Goal: Task Accomplishment & Management: Use online tool/utility

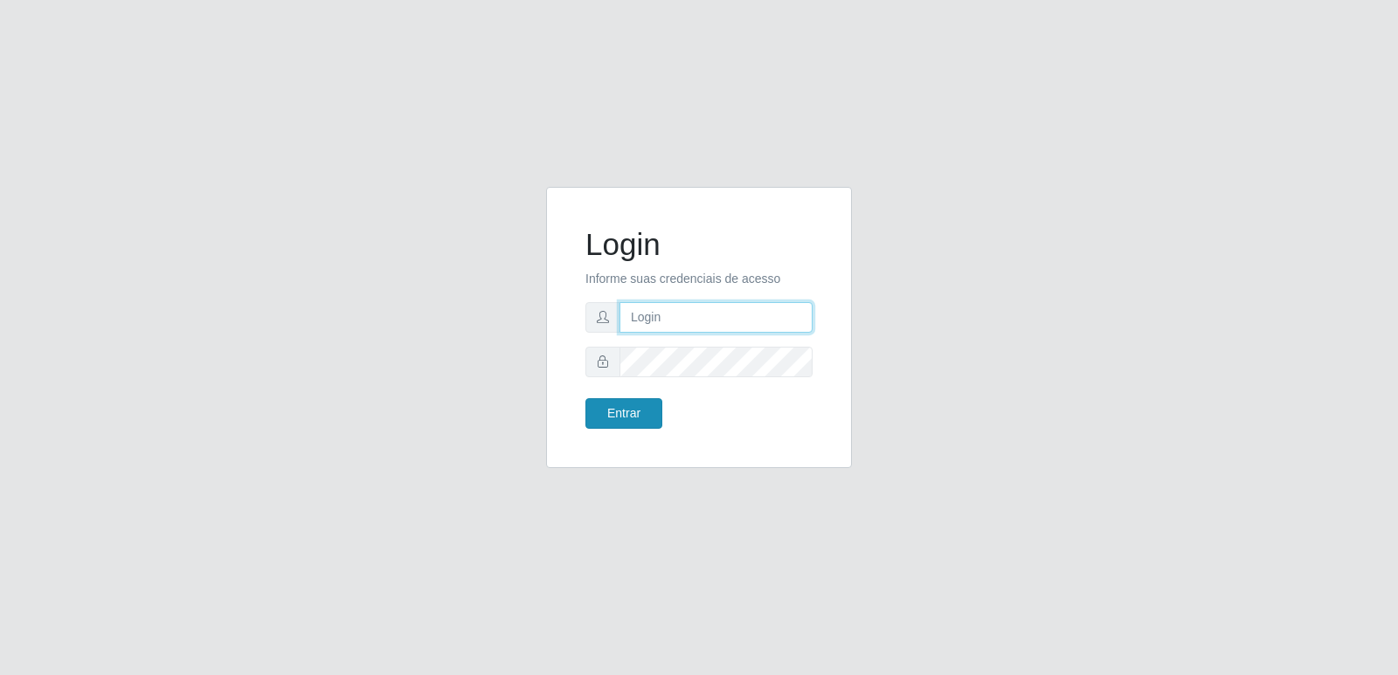
type input "[PERSON_NAME][EMAIL_ADDRESS][DOMAIN_NAME]"
click at [629, 405] on button "Entrar" at bounding box center [623, 413] width 77 height 31
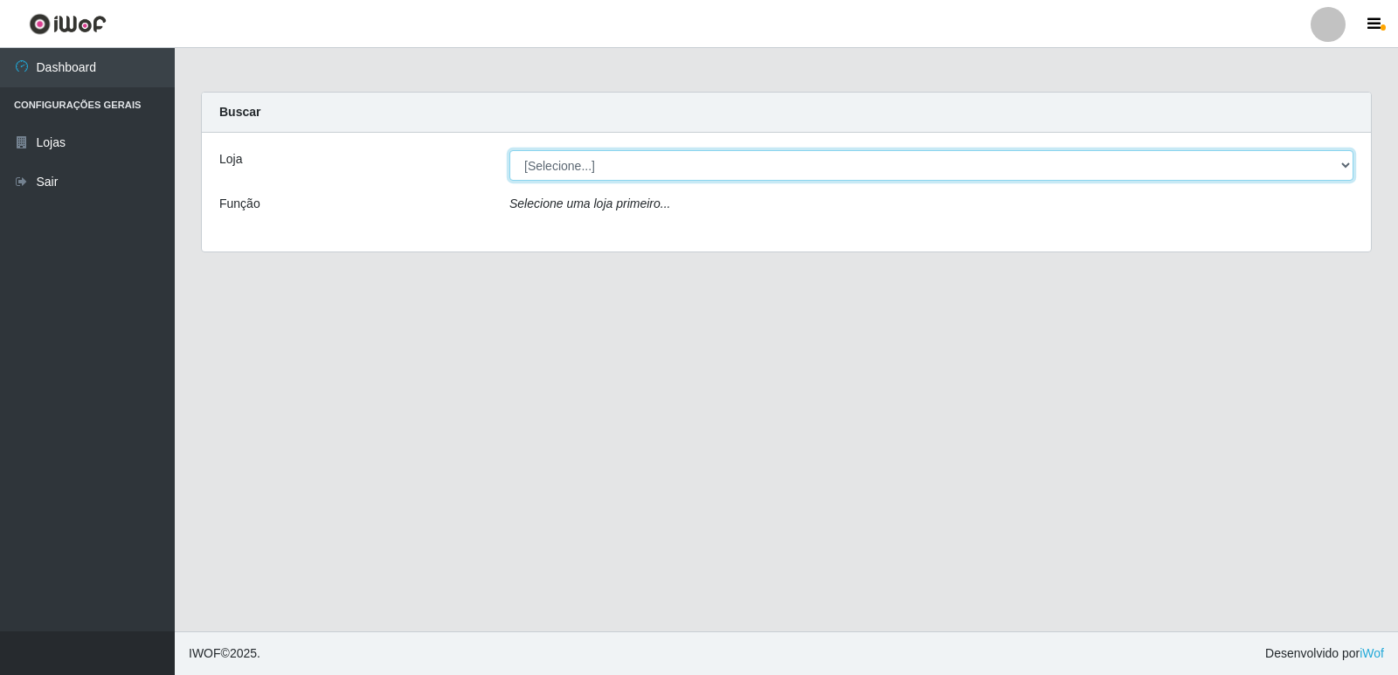
click at [659, 164] on select "[Selecione...] Hiper Queiroz - [GEOGRAPHIC_DATA] [GEOGRAPHIC_DATA] [GEOGRAPHIC_…" at bounding box center [931, 165] width 844 height 31
select select "516"
click at [509, 150] on select "[Selecione...] Hiper Queiroz - [GEOGRAPHIC_DATA] [GEOGRAPHIC_DATA] [GEOGRAPHIC_…" at bounding box center [931, 165] width 844 height 31
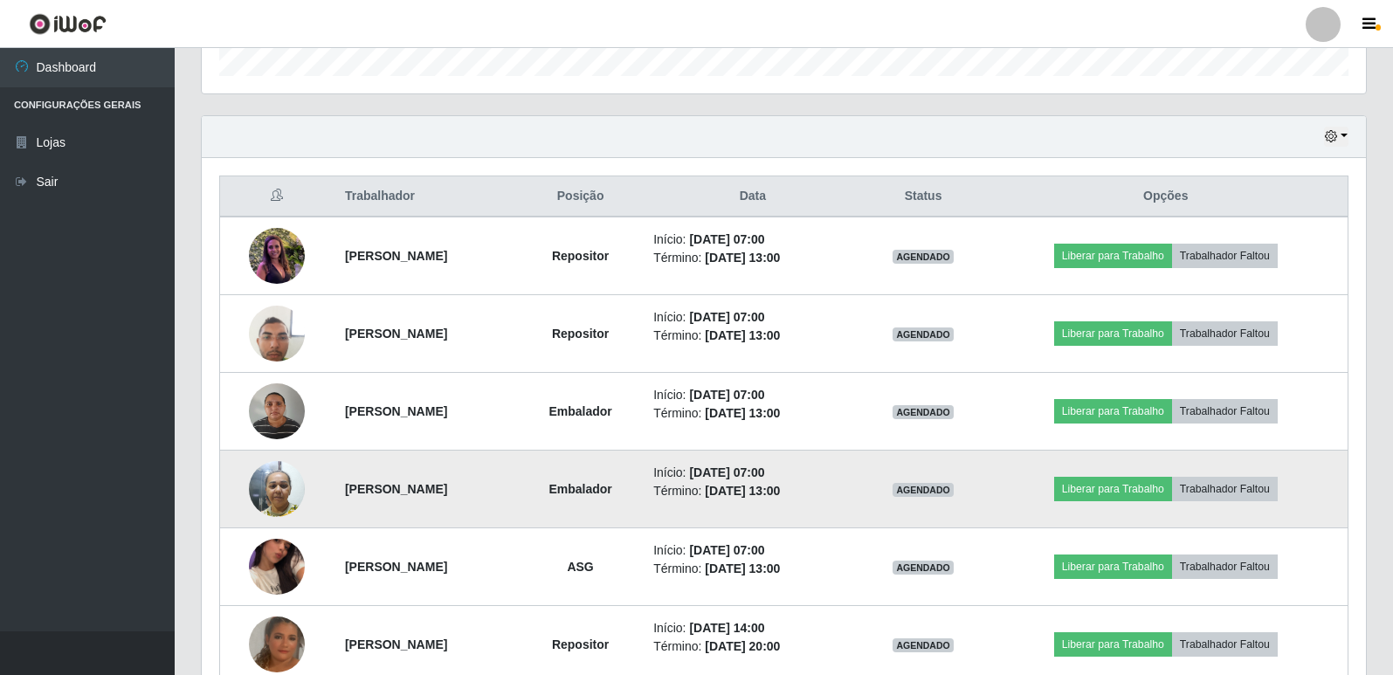
scroll to position [543, 0]
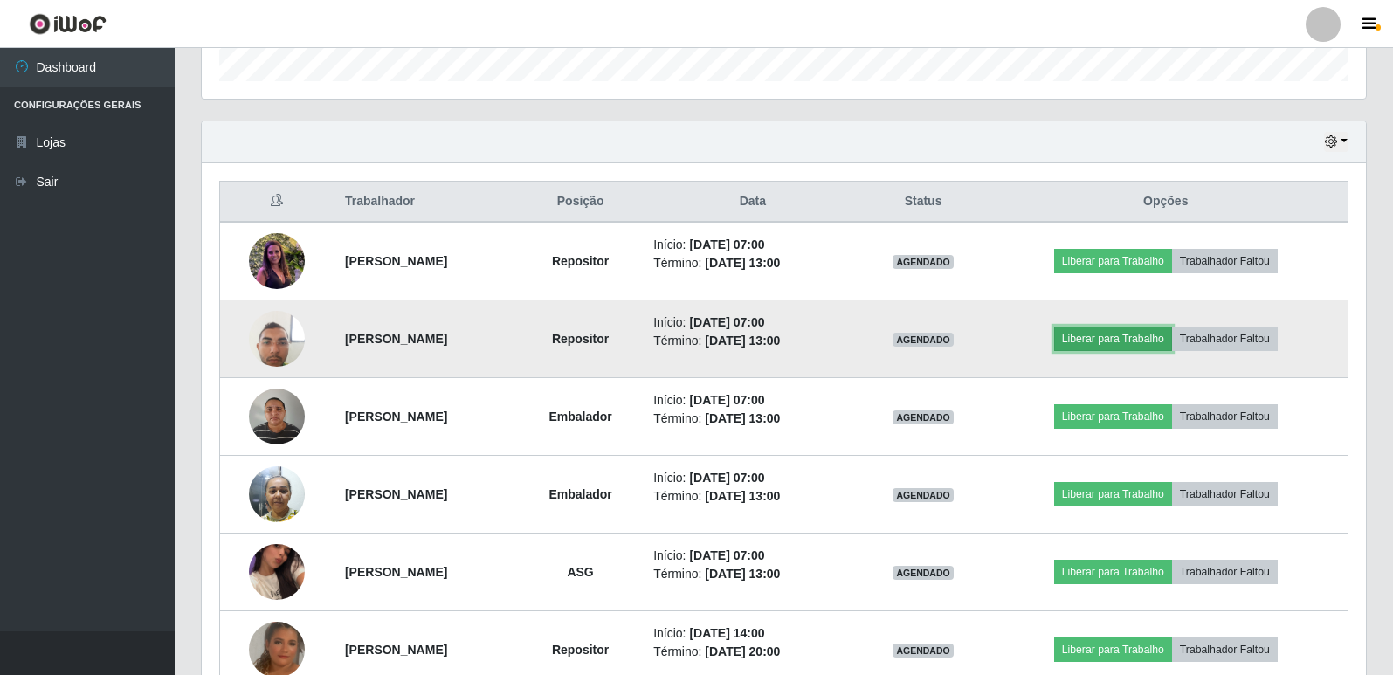
click at [1123, 340] on button "Liberar para Trabalho" at bounding box center [1113, 339] width 118 height 24
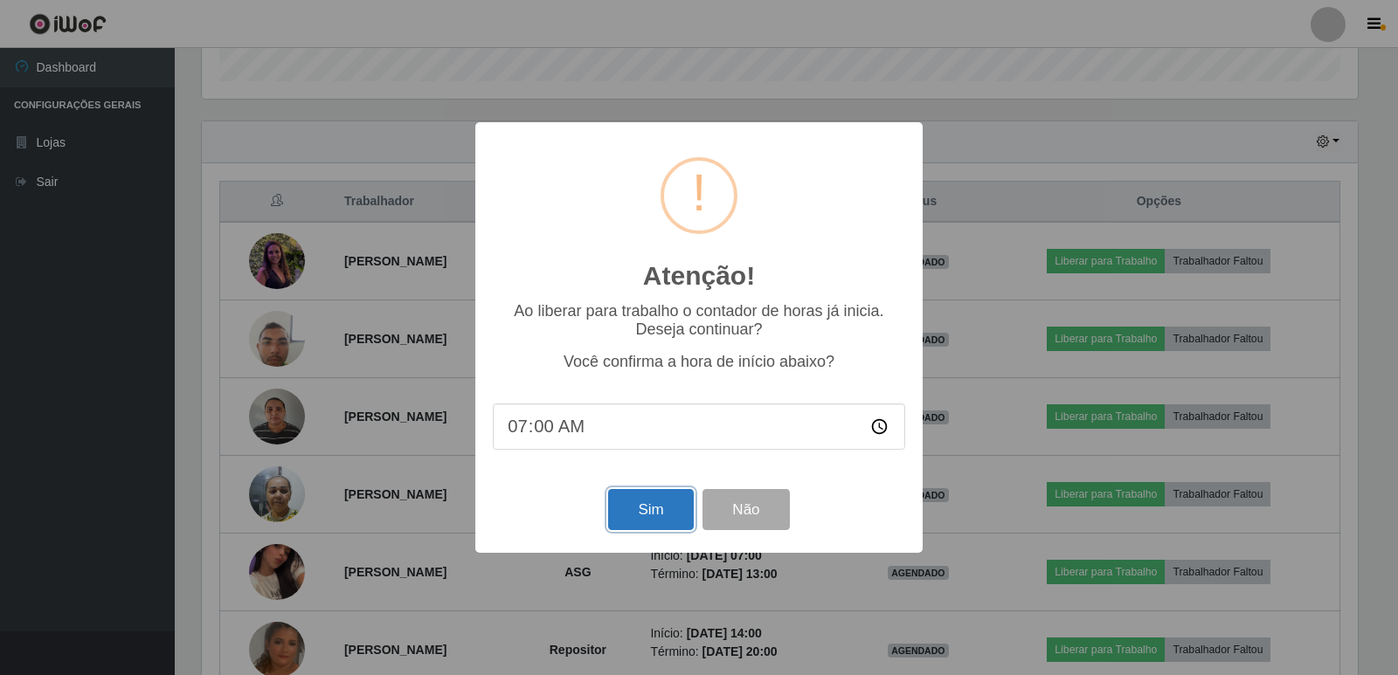
click at [655, 526] on button "Sim" at bounding box center [650, 509] width 85 height 41
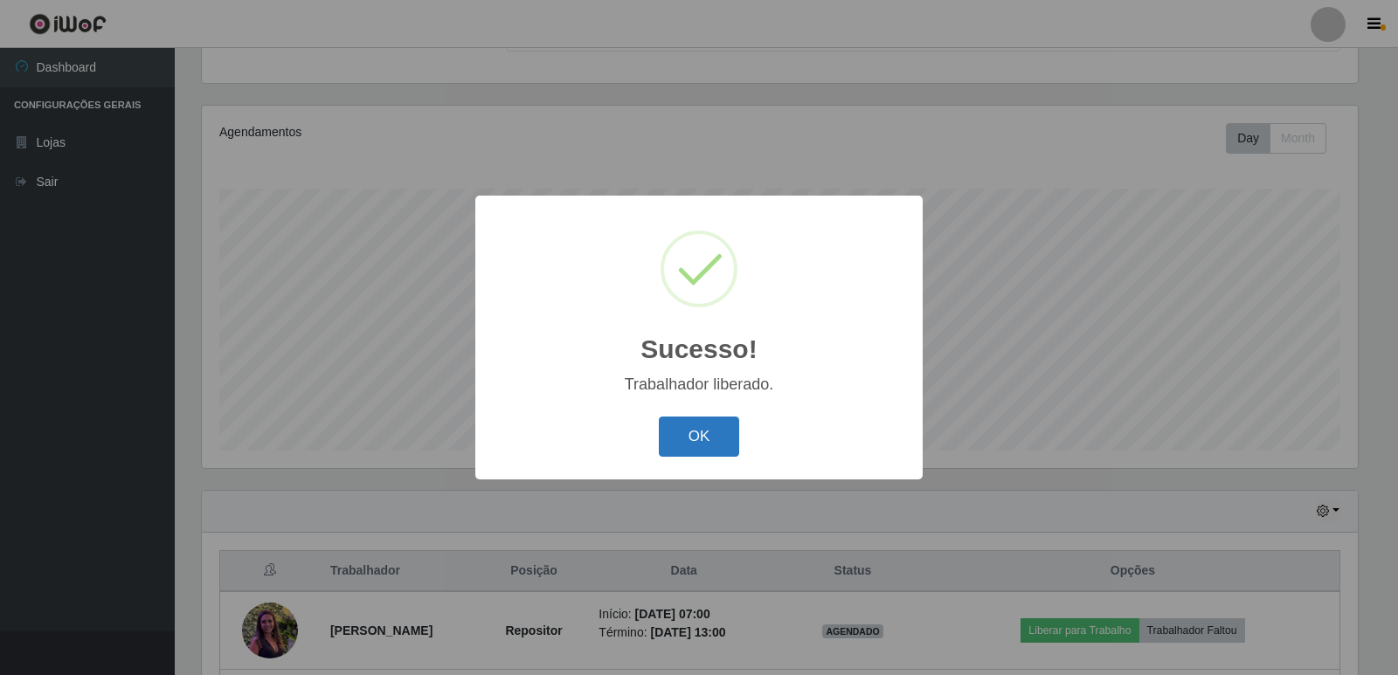
click at [701, 438] on button "OK" at bounding box center [699, 437] width 81 height 41
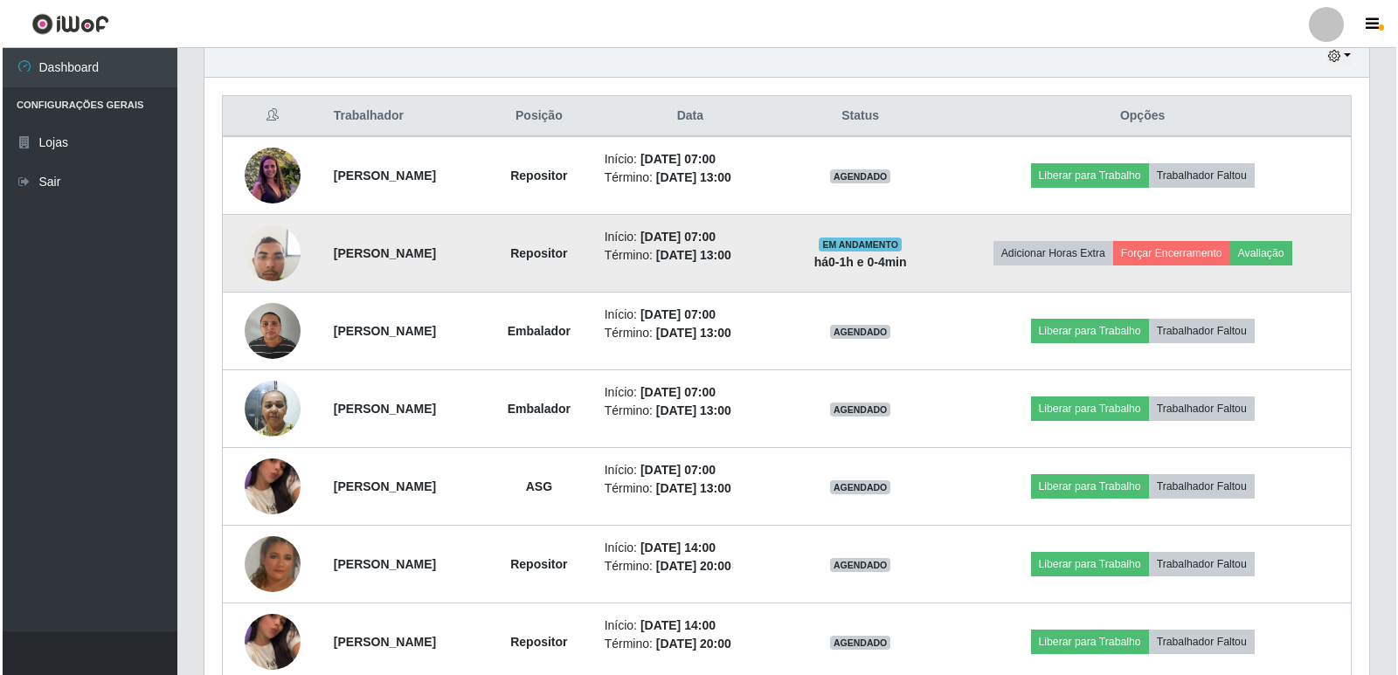
scroll to position [631, 0]
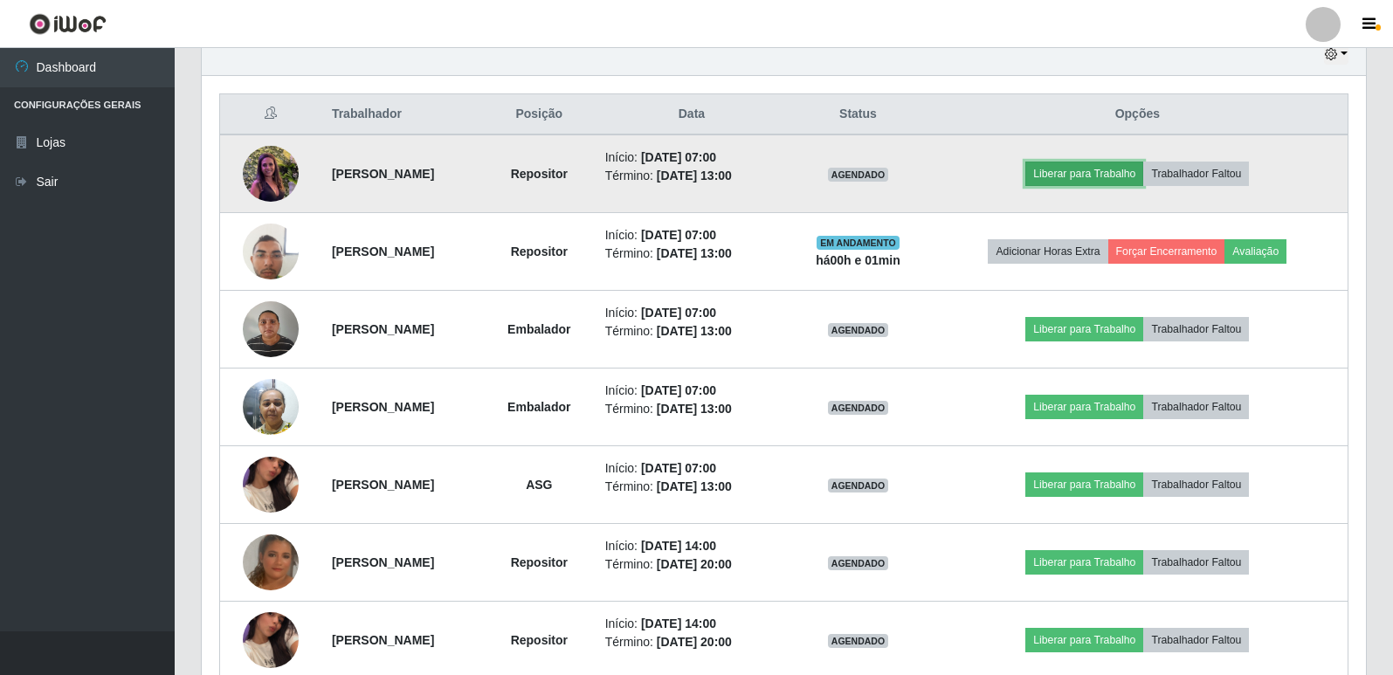
click at [1100, 168] on button "Liberar para Trabalho" at bounding box center [1084, 174] width 118 height 24
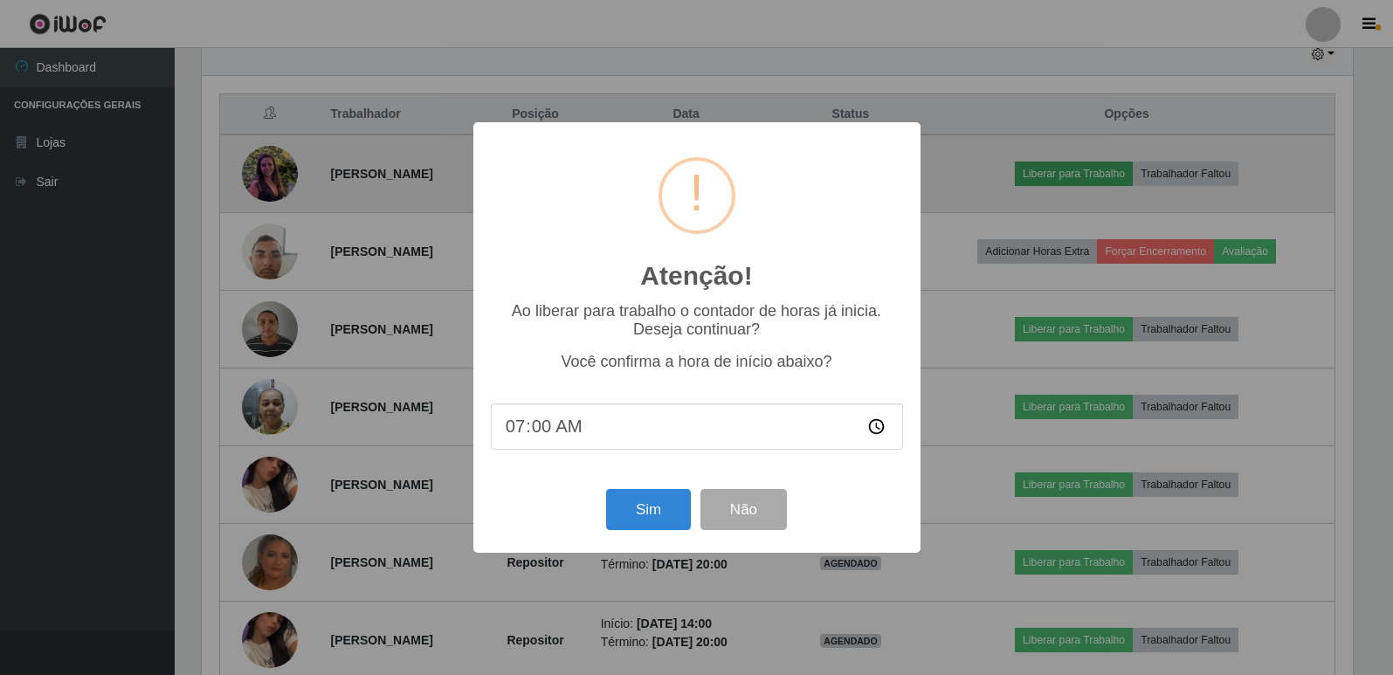
scroll to position [362, 1156]
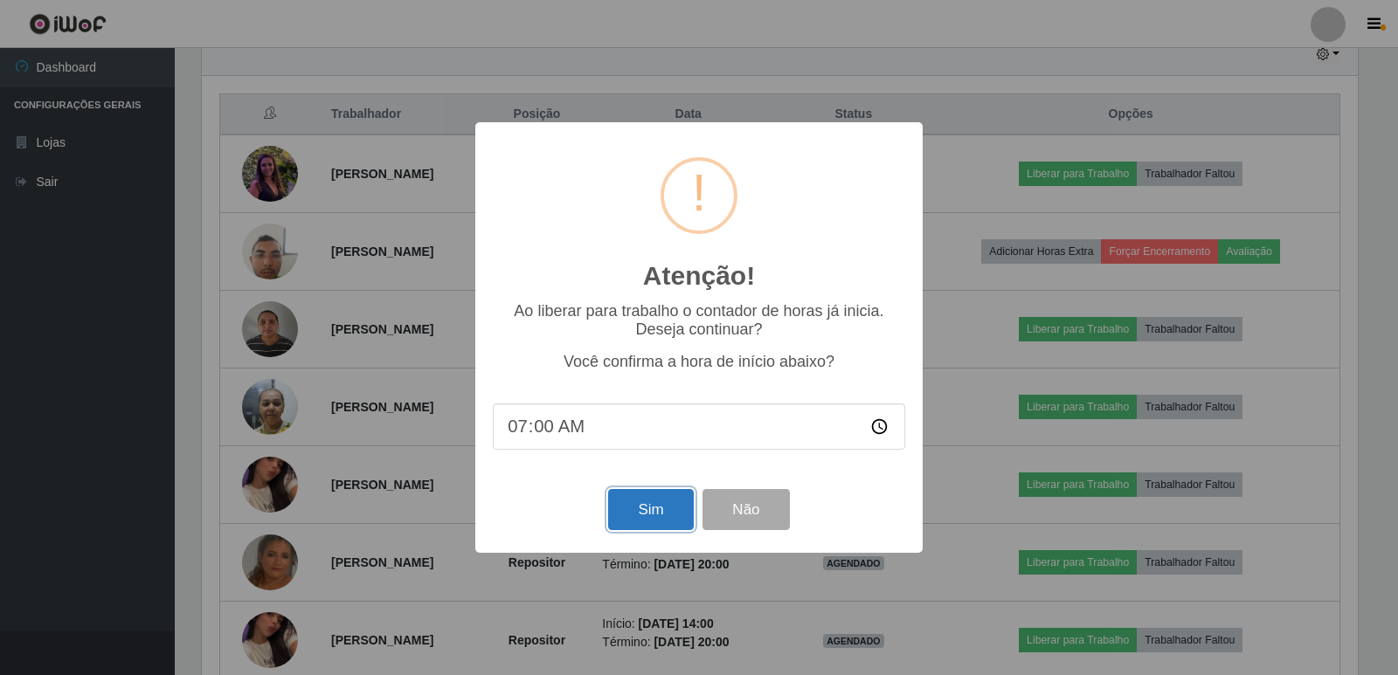
click at [648, 516] on button "Sim" at bounding box center [650, 509] width 85 height 41
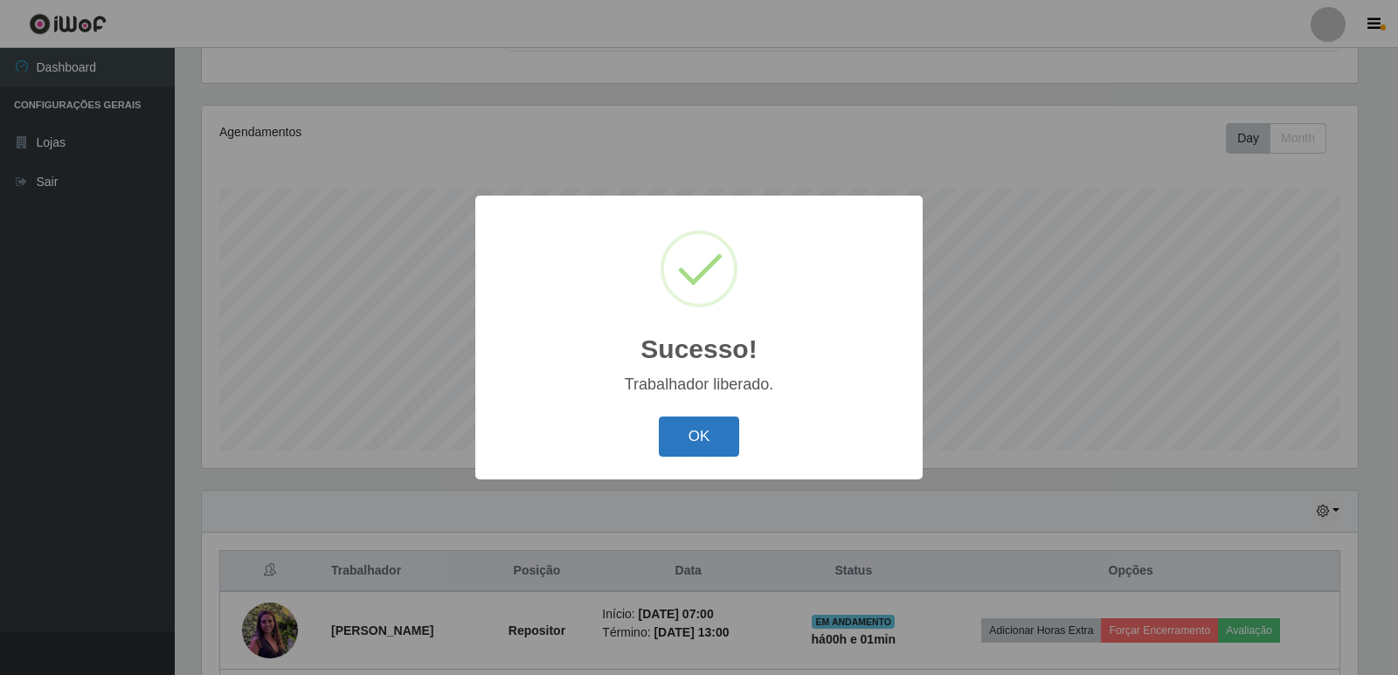
click at [699, 432] on button "OK" at bounding box center [699, 437] width 81 height 41
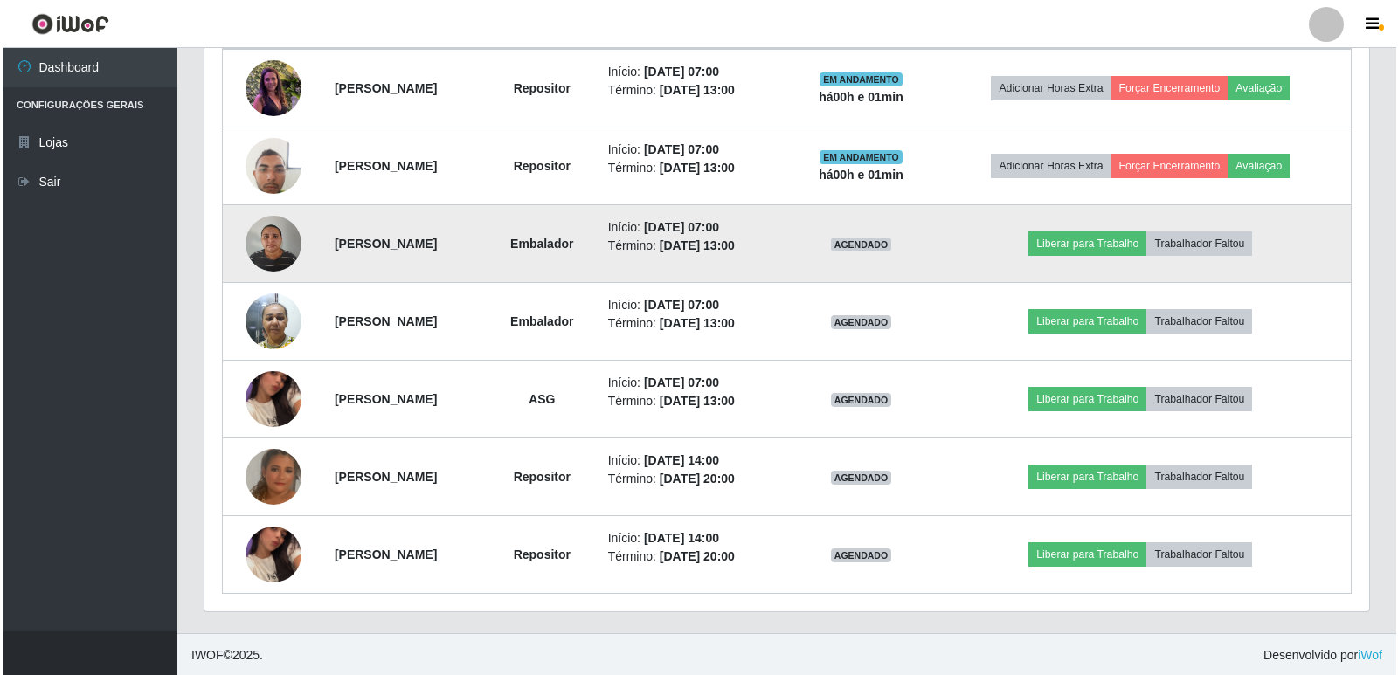
scroll to position [718, 0]
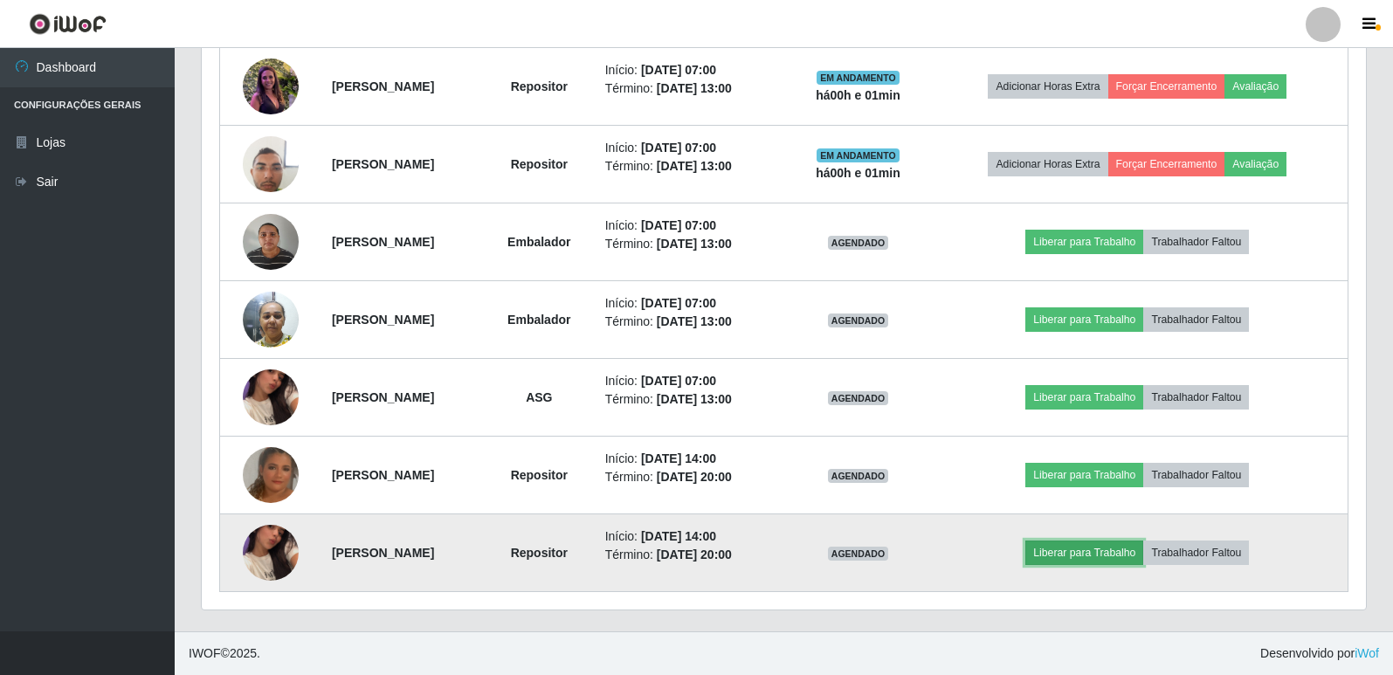
click at [1096, 545] on button "Liberar para Trabalho" at bounding box center [1084, 553] width 118 height 24
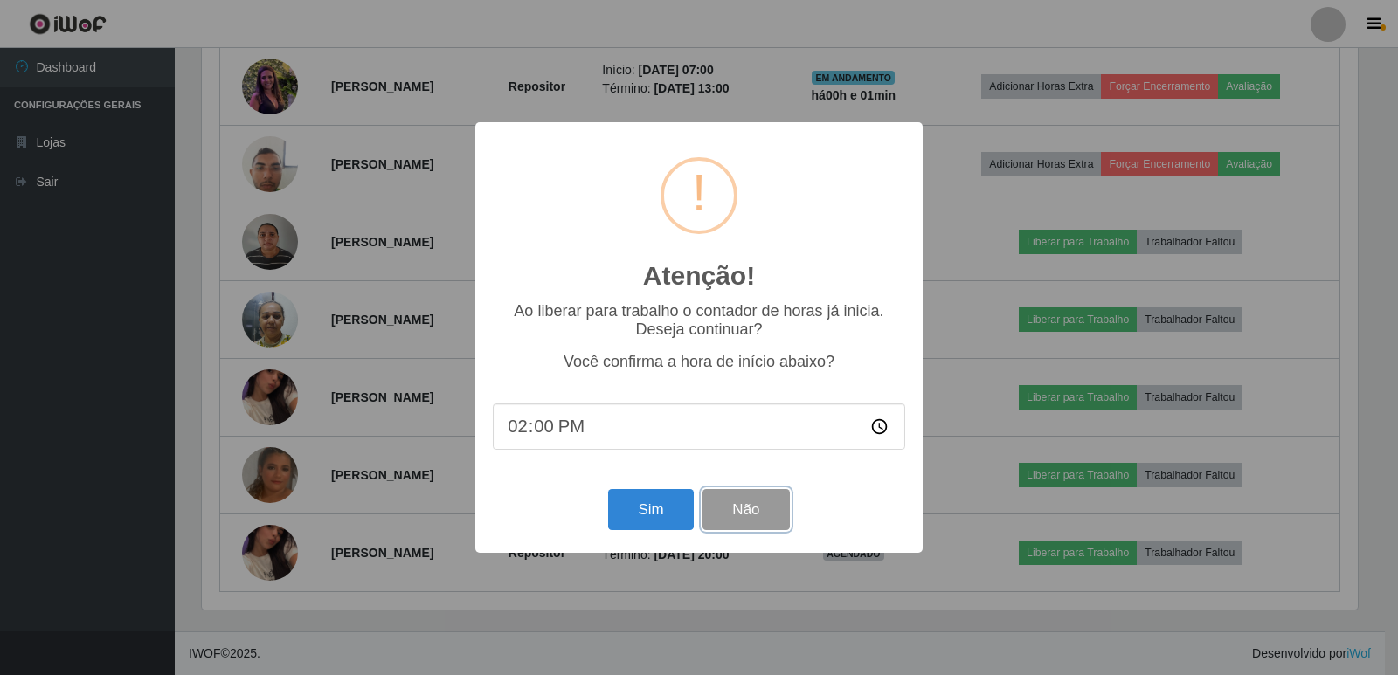
click at [777, 519] on button "Não" at bounding box center [745, 509] width 86 height 41
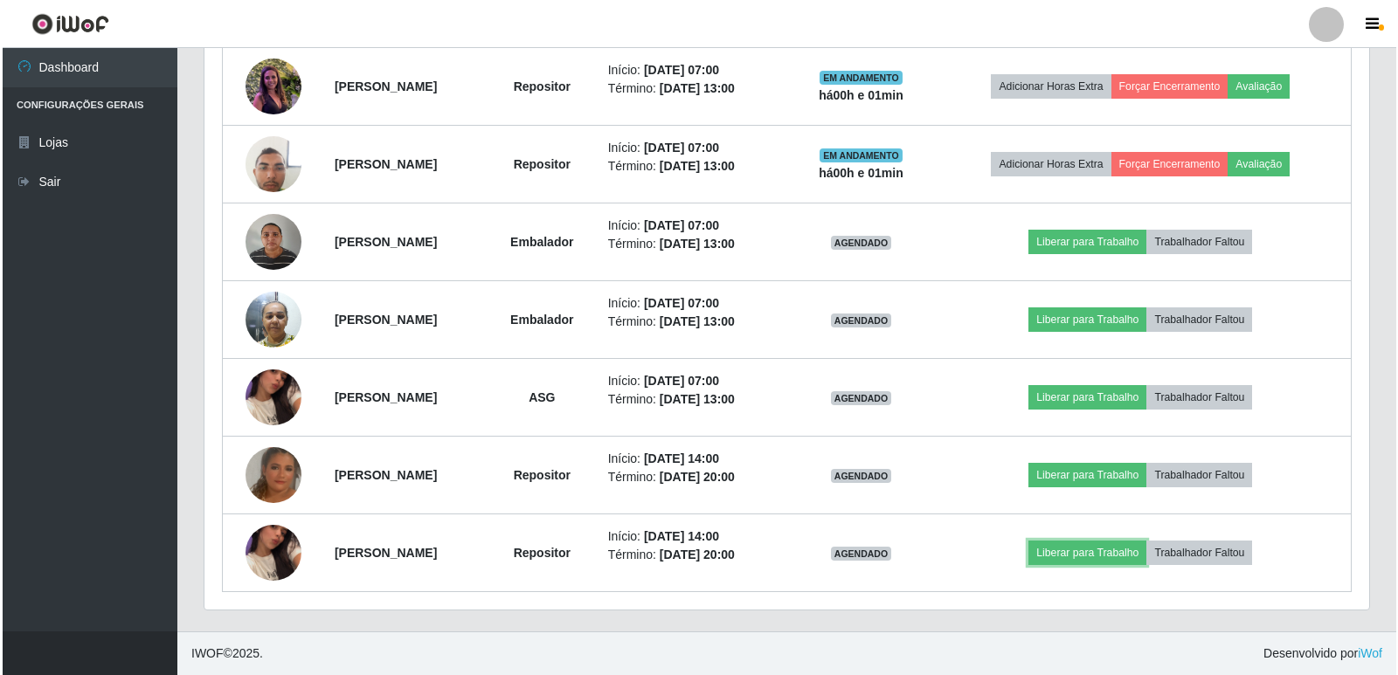
scroll to position [362, 1164]
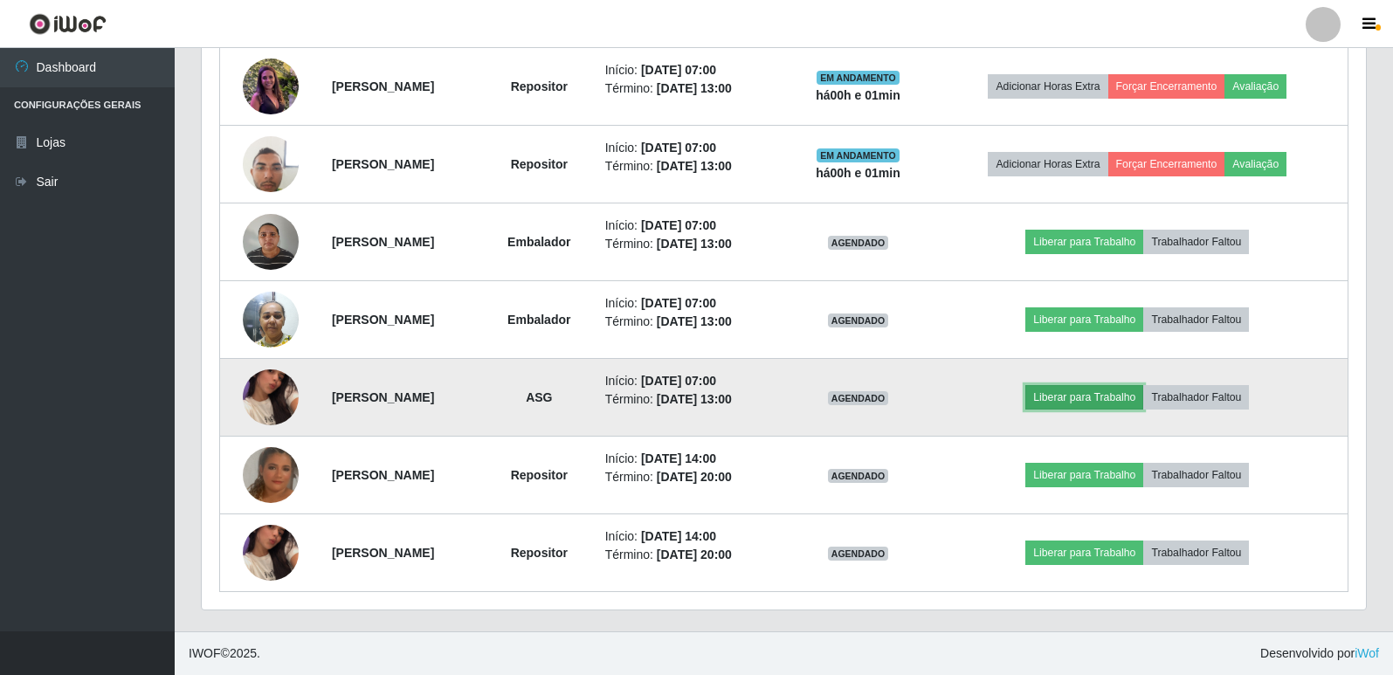
click at [1087, 395] on button "Liberar para Trabalho" at bounding box center [1084, 397] width 118 height 24
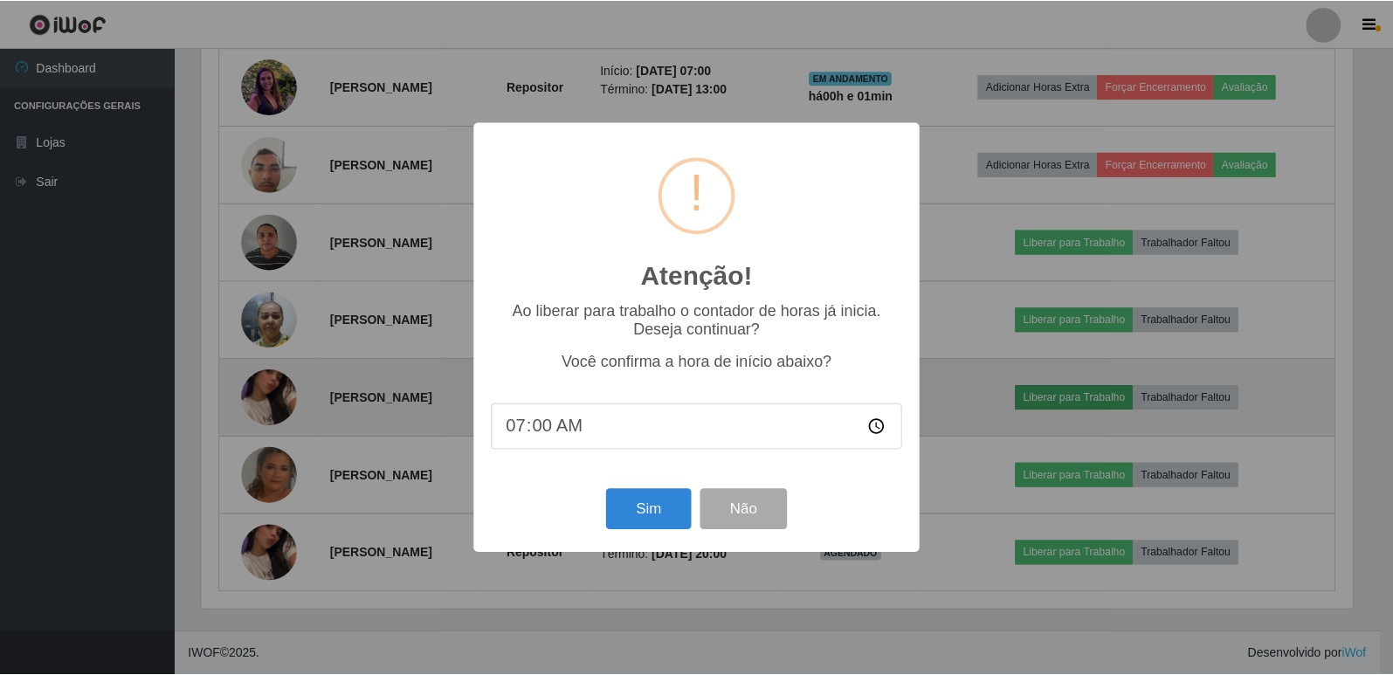
scroll to position [362, 1156]
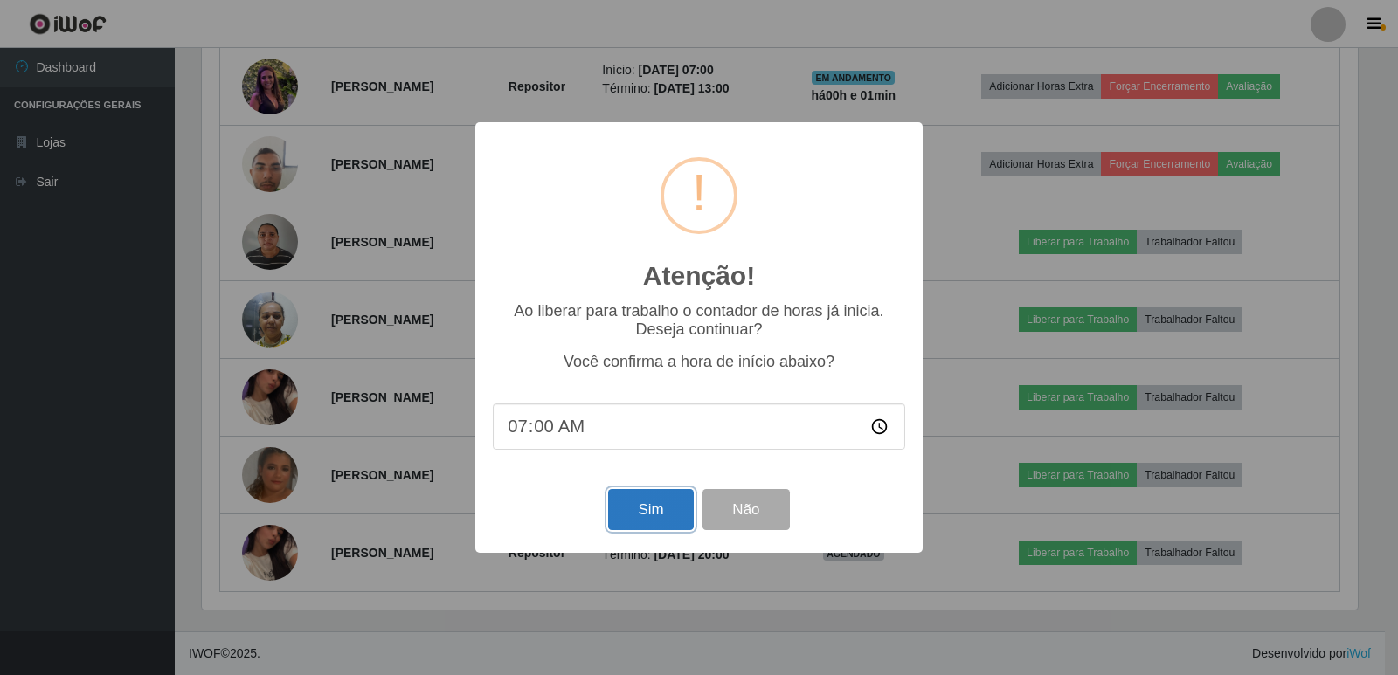
click at [666, 512] on button "Sim" at bounding box center [650, 509] width 85 height 41
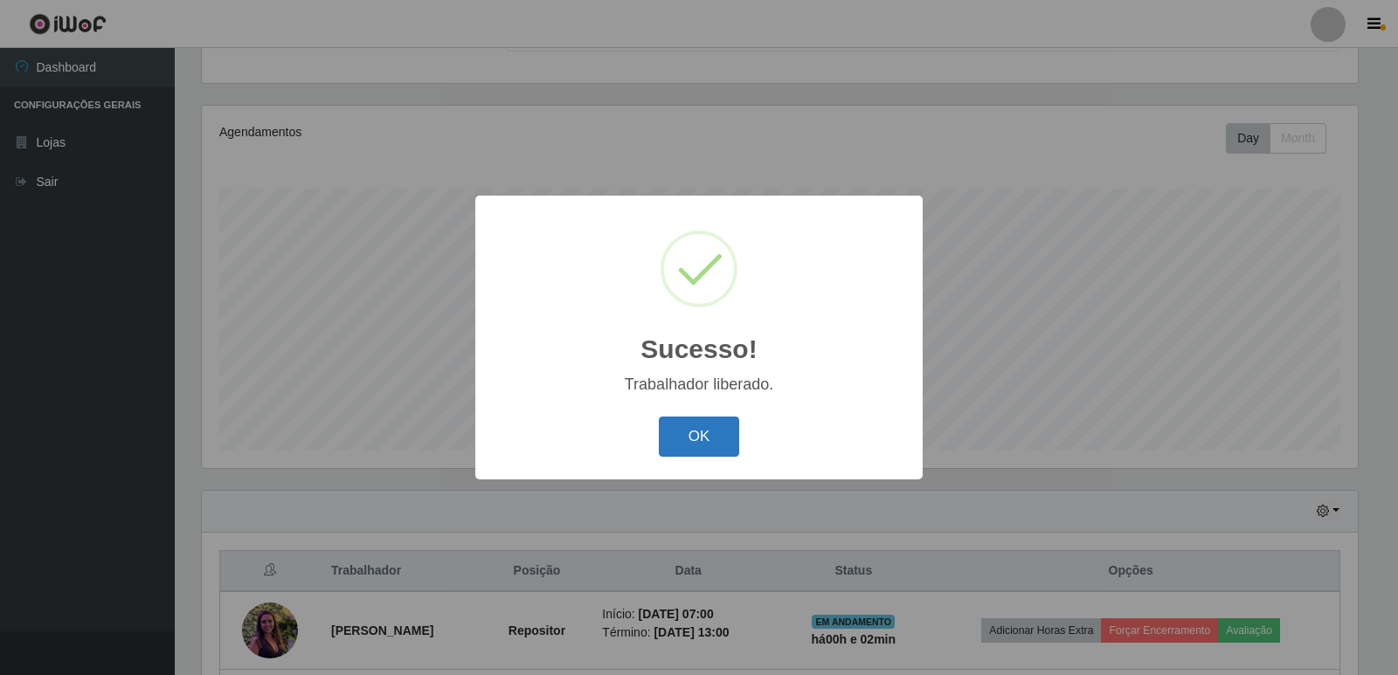
click at [710, 442] on button "OK" at bounding box center [699, 437] width 81 height 41
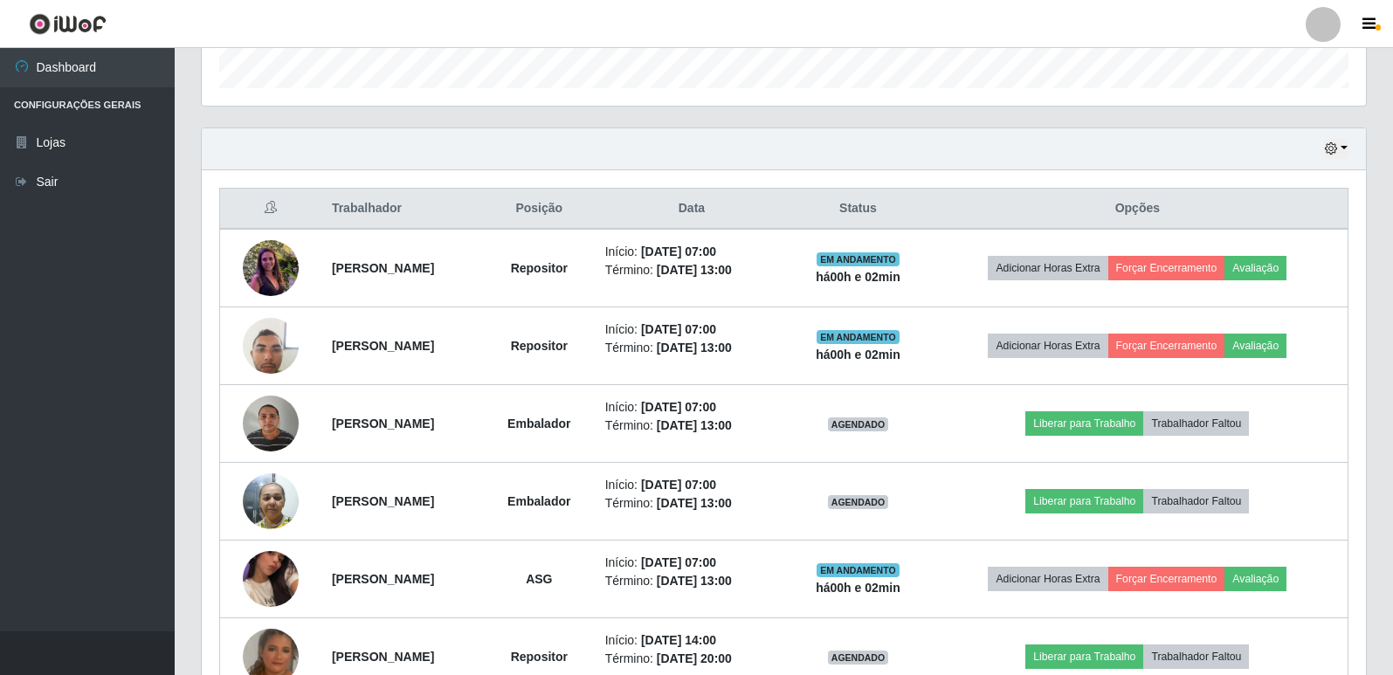
scroll to position [718, 0]
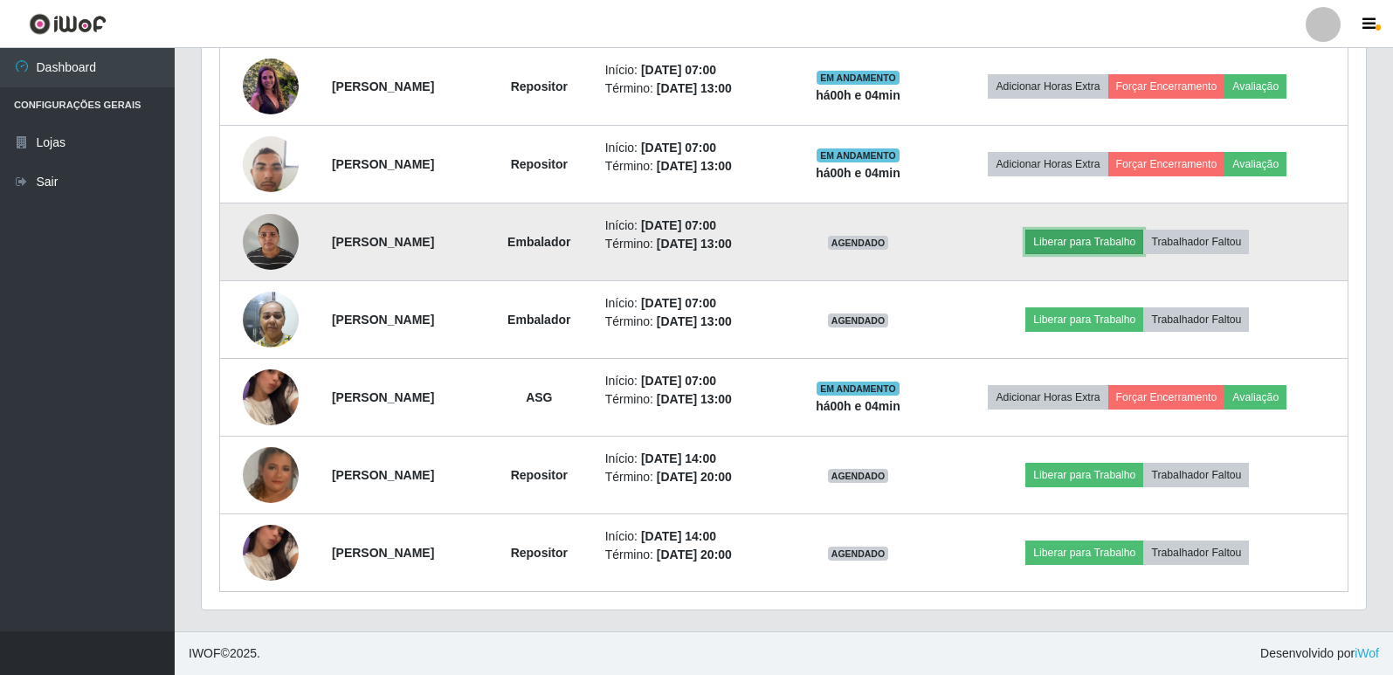
click at [1129, 245] on button "Liberar para Trabalho" at bounding box center [1084, 242] width 118 height 24
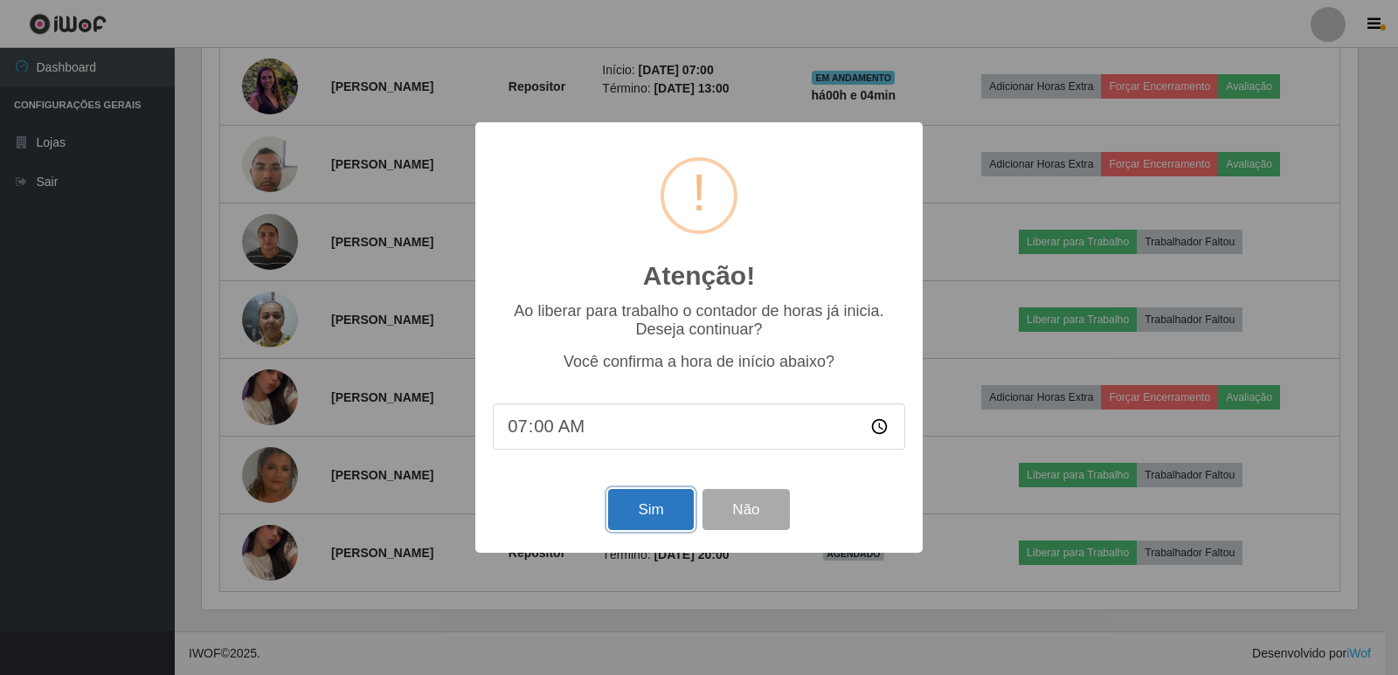
click at [652, 526] on button "Sim" at bounding box center [650, 509] width 85 height 41
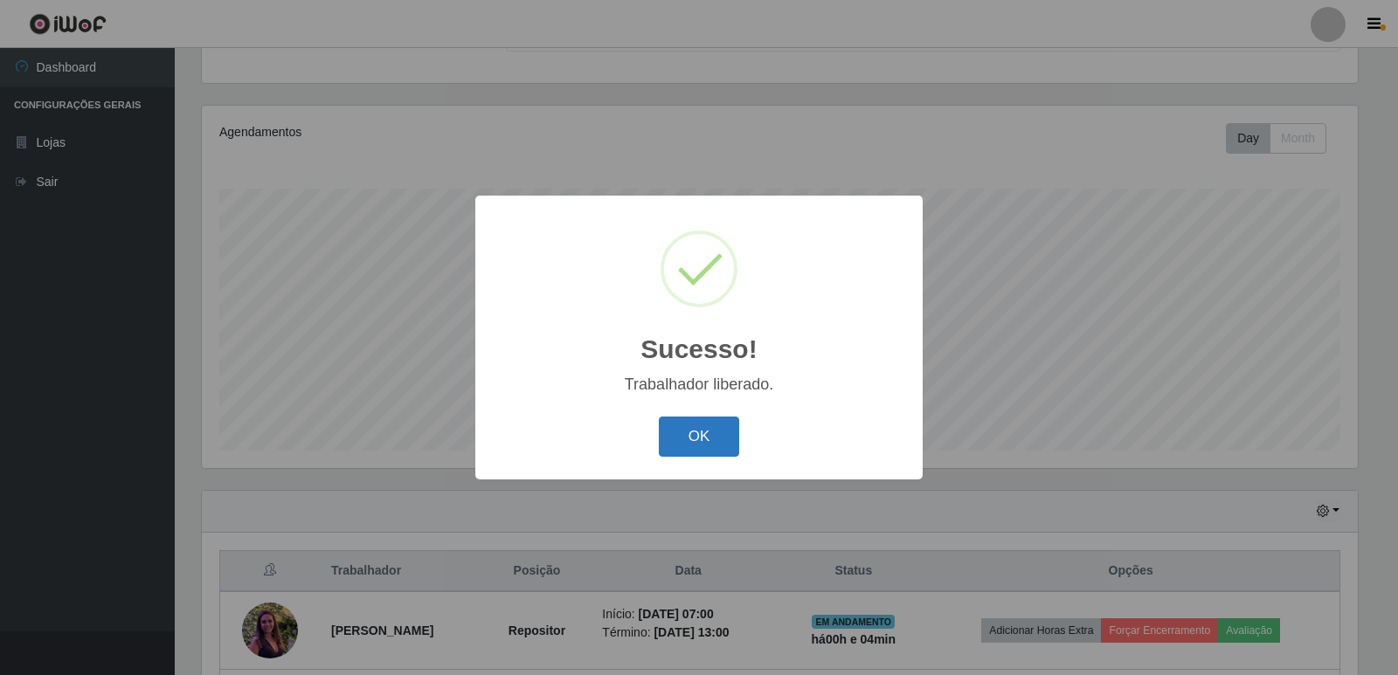
click at [720, 435] on button "OK" at bounding box center [699, 437] width 81 height 41
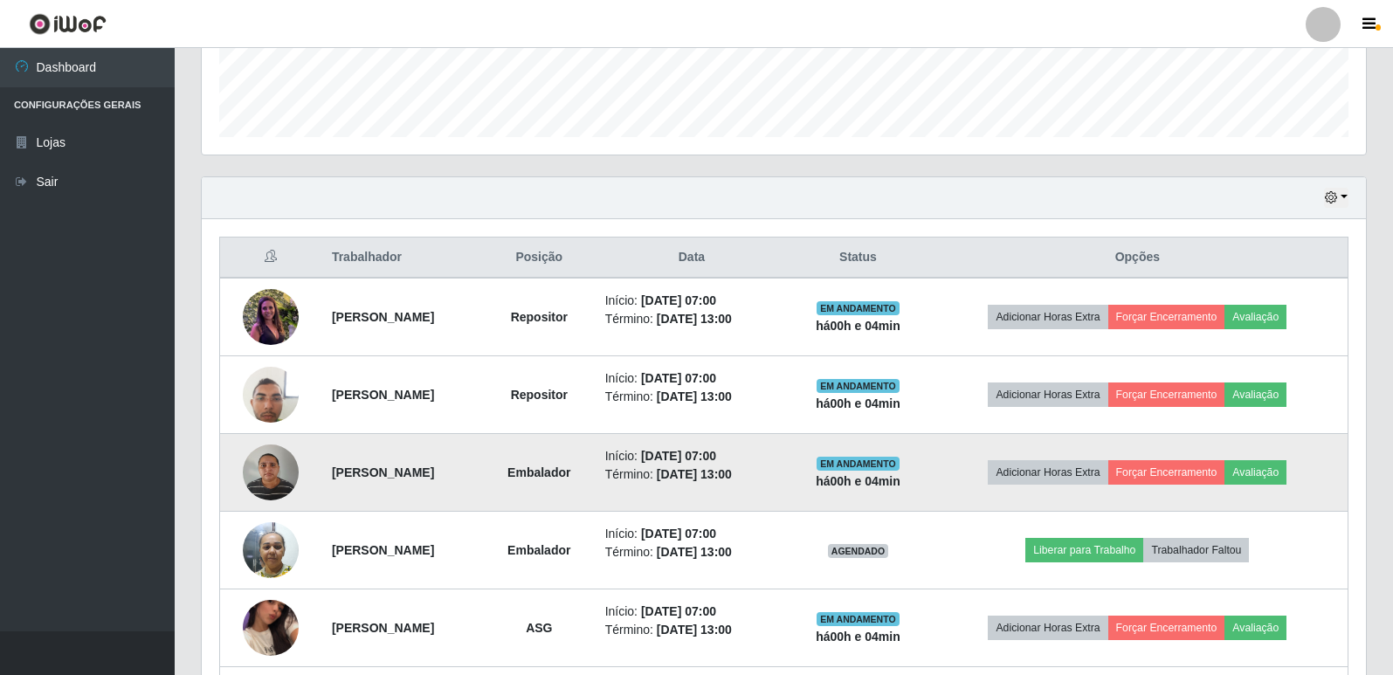
scroll to position [456, 0]
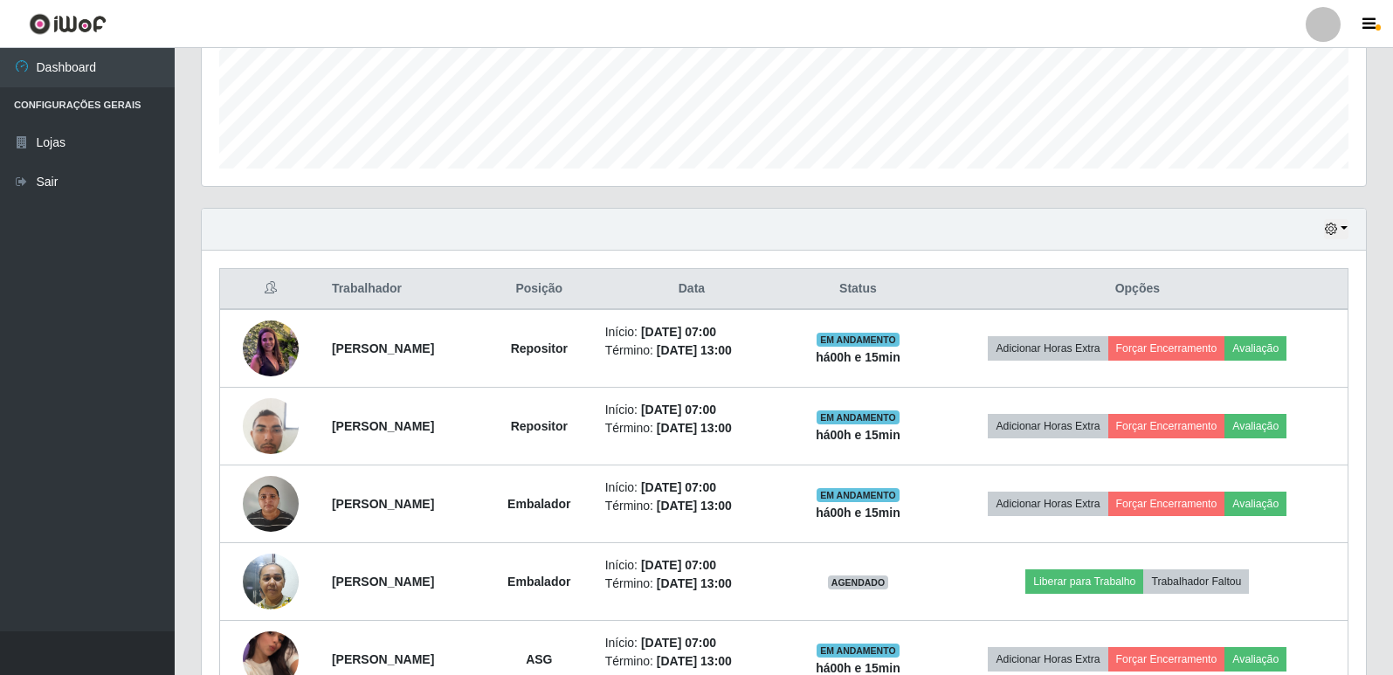
click at [53, 318] on ul "Dashboard Configurações Gerais Lojas Sair" at bounding box center [87, 339] width 175 height 583
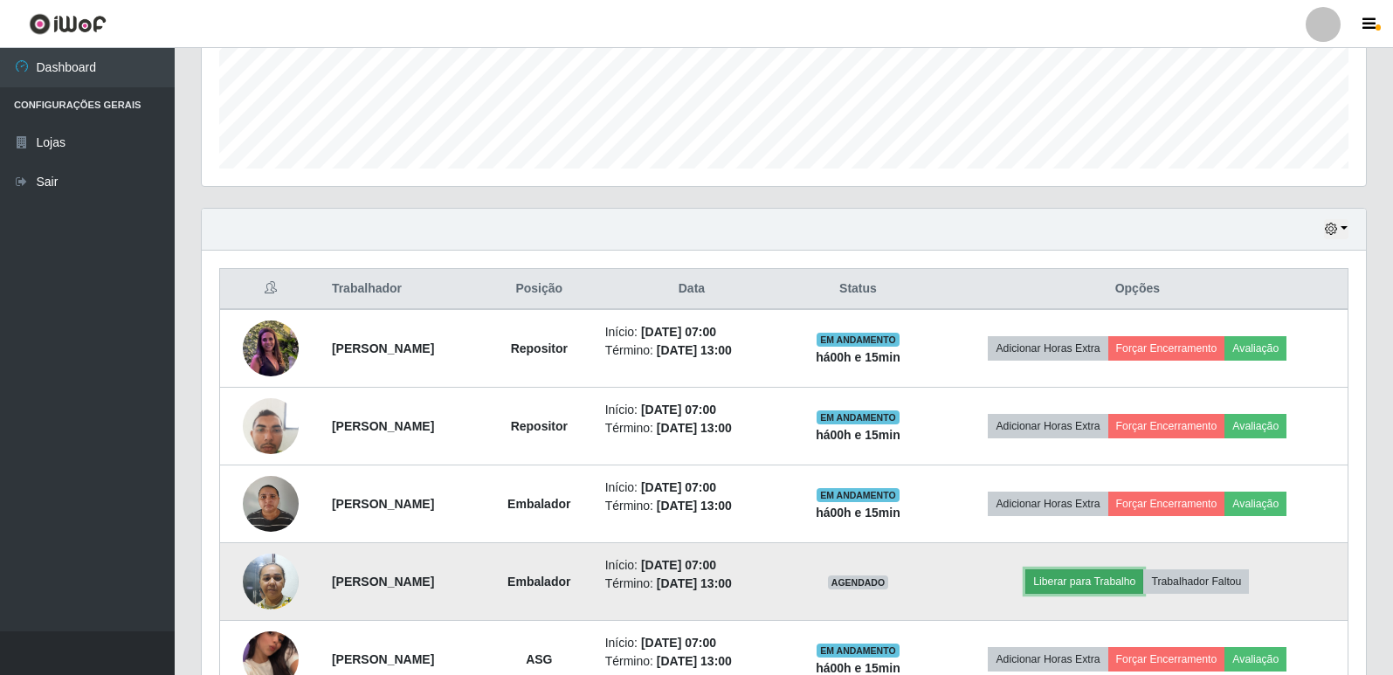
click at [1101, 582] on button "Liberar para Trabalho" at bounding box center [1084, 582] width 118 height 24
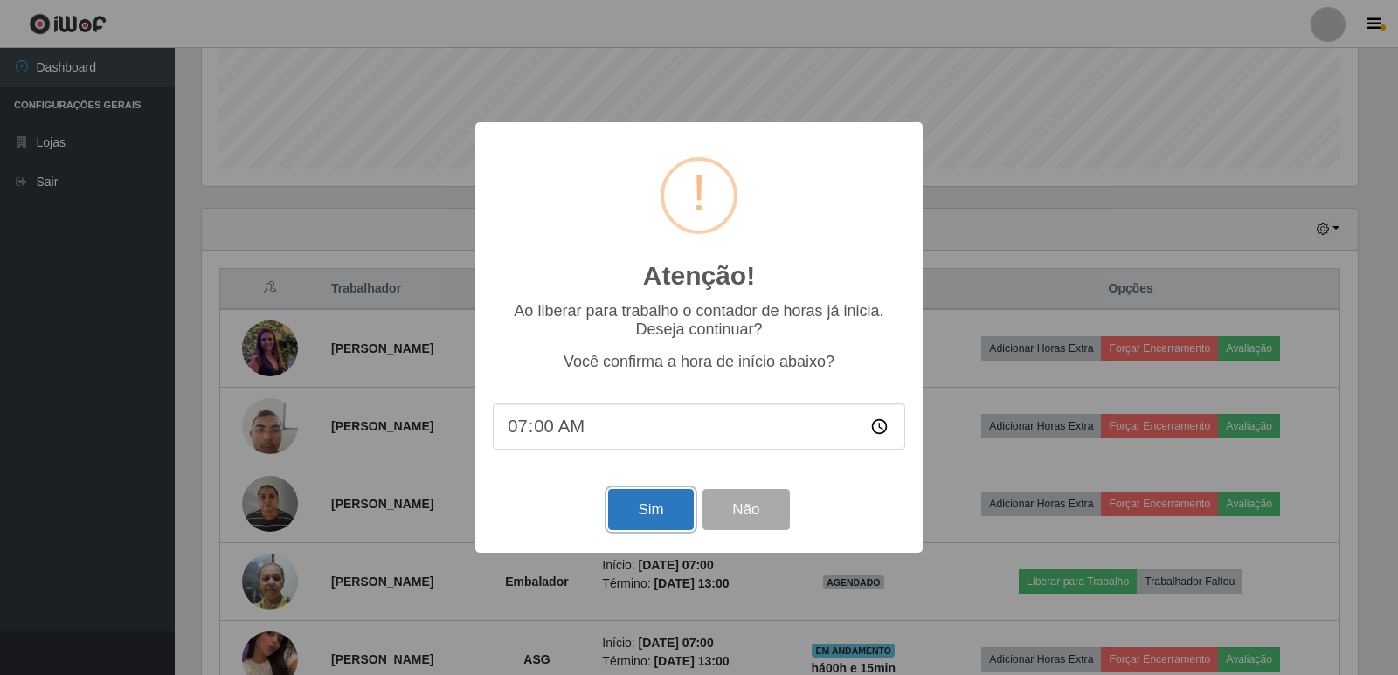
click at [645, 514] on button "Sim" at bounding box center [650, 509] width 85 height 41
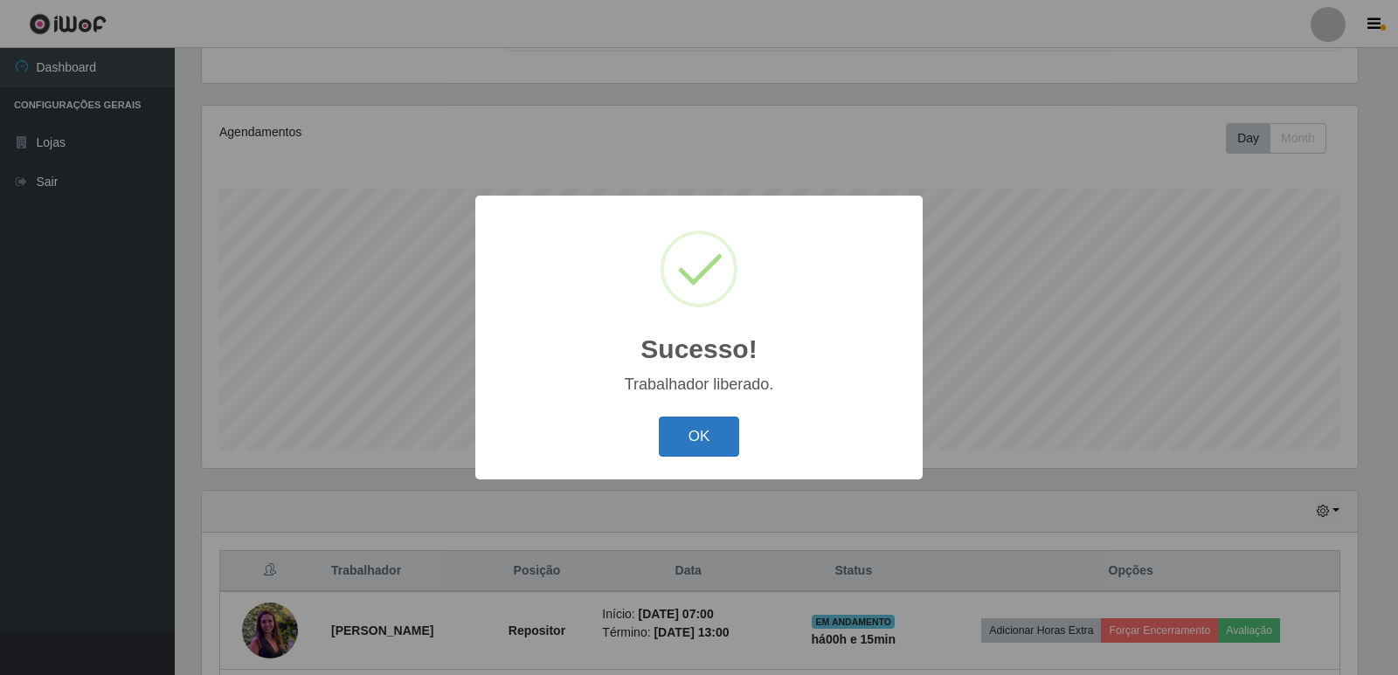
click at [708, 435] on button "OK" at bounding box center [699, 437] width 81 height 41
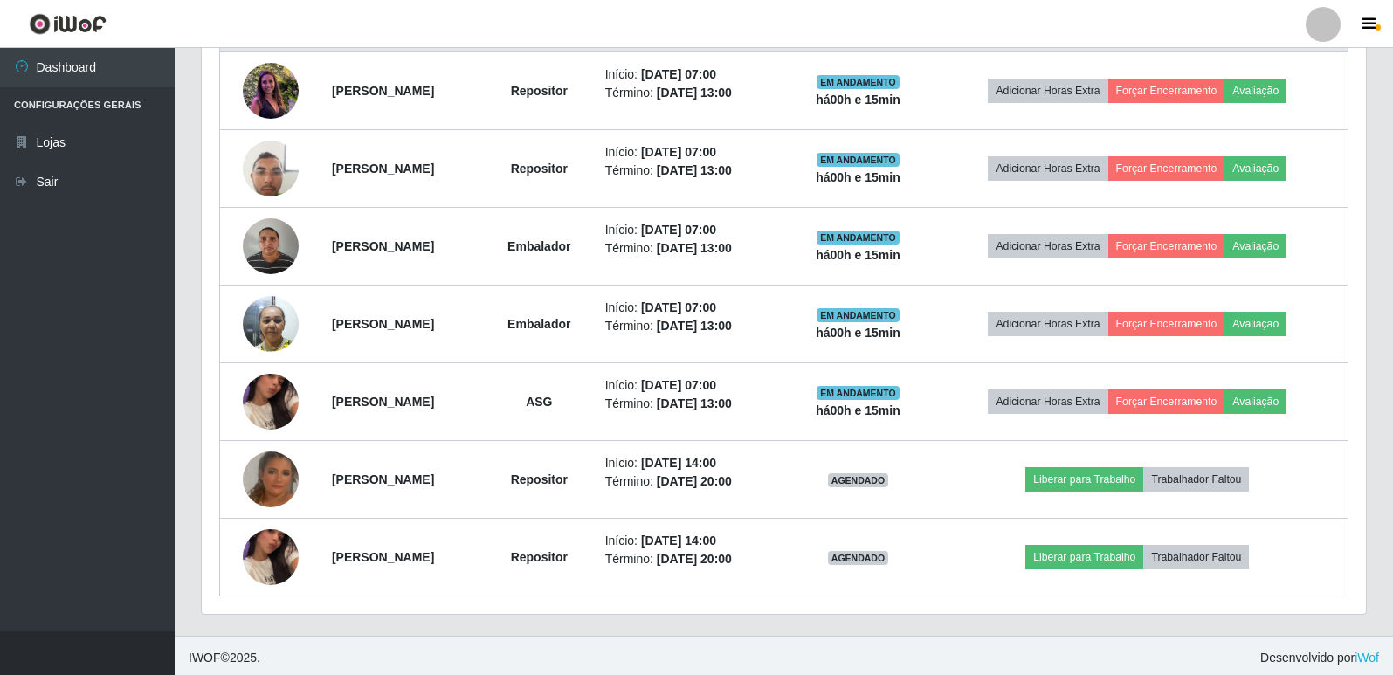
scroll to position [718, 0]
